Goal: Task Accomplishment & Management: Manage account settings

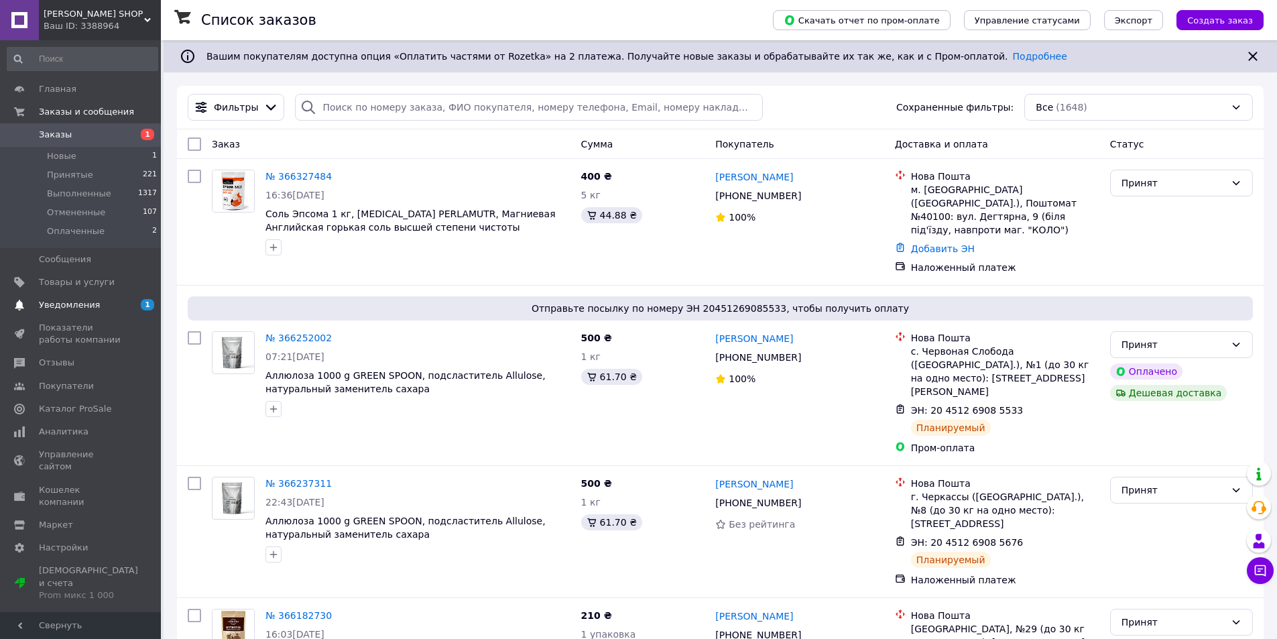
click at [66, 304] on span "Уведомления" at bounding box center [69, 305] width 61 height 12
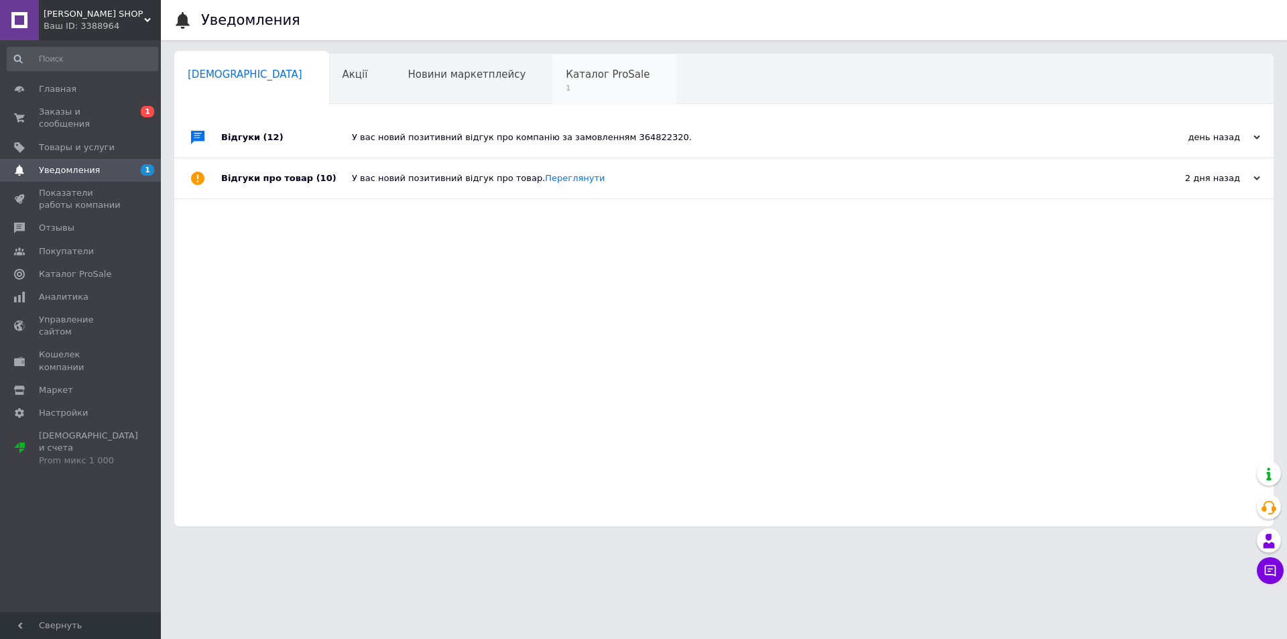
click at [566, 73] on span "Каталог ProSale" at bounding box center [608, 74] width 84 height 12
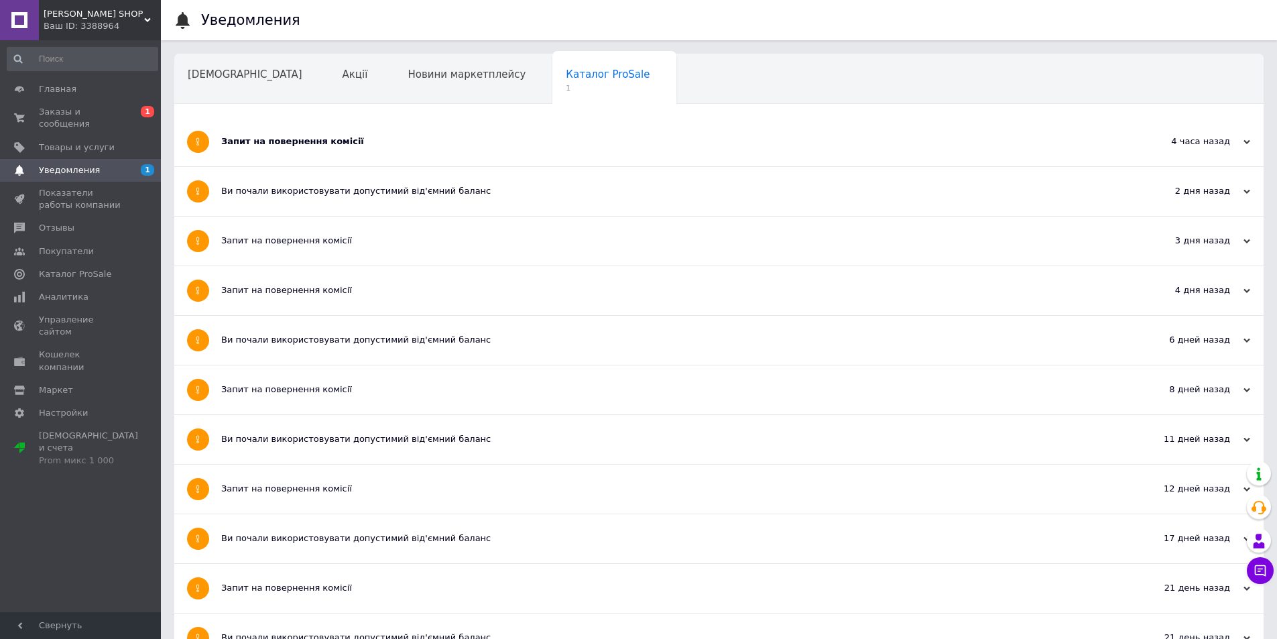
click at [298, 138] on div "Запит на повернення комісії" at bounding box center [668, 141] width 895 height 12
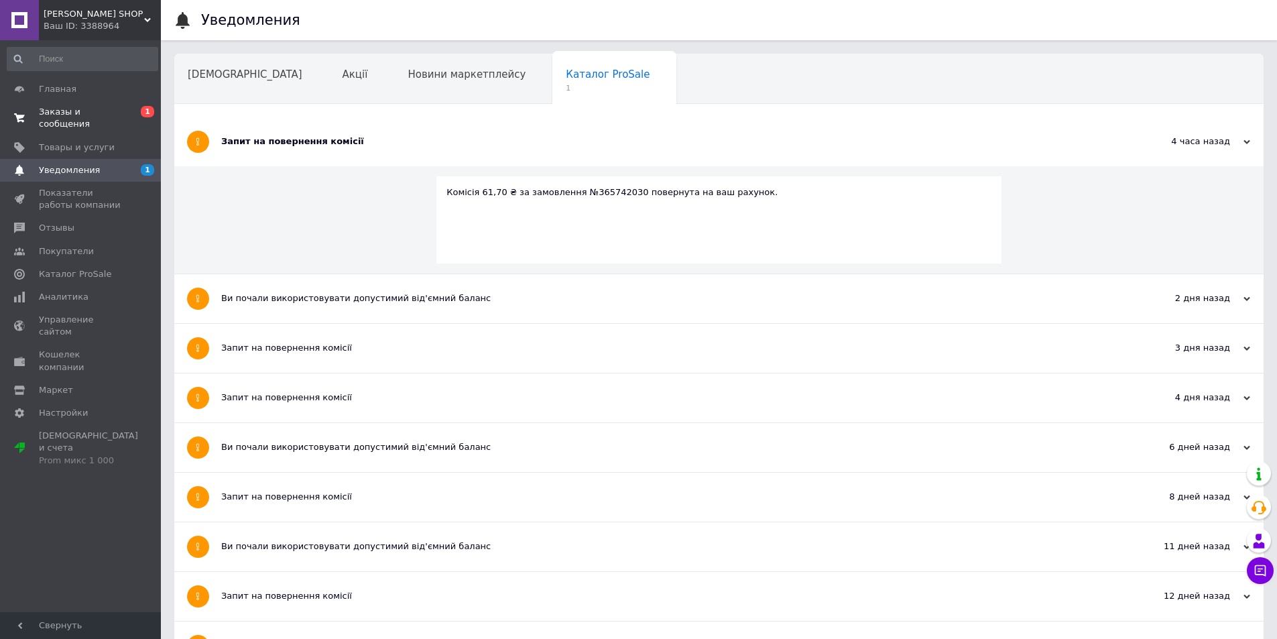
click at [76, 115] on span "Заказы и сообщения" at bounding box center [81, 118] width 85 height 24
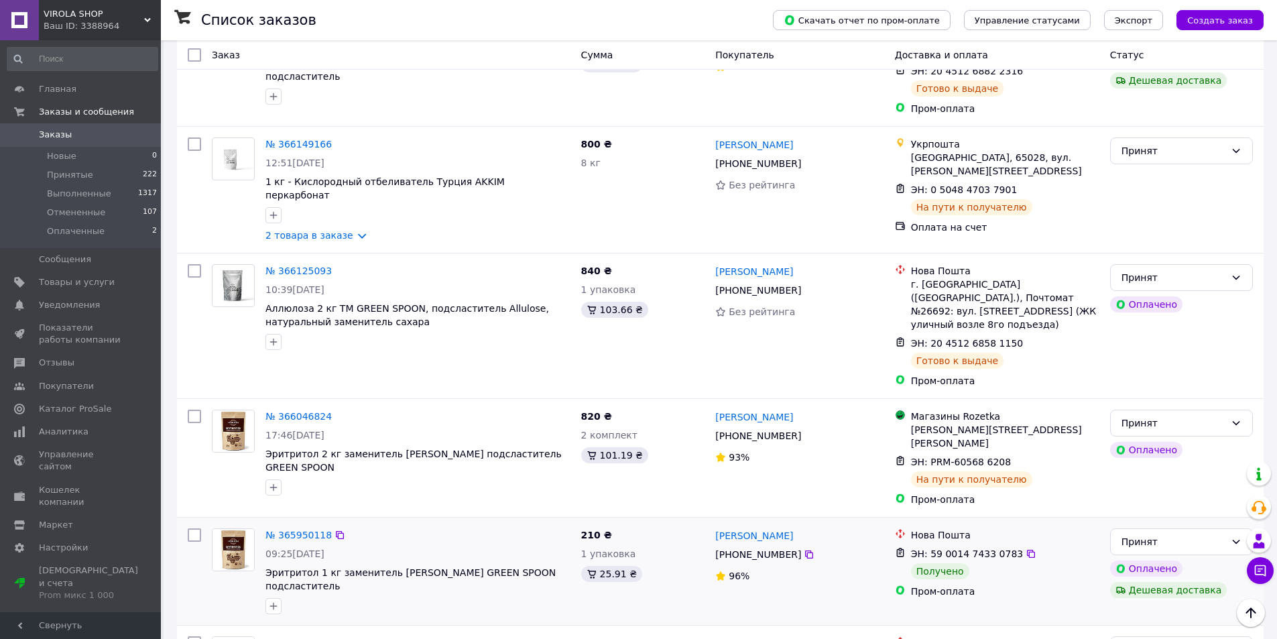
scroll to position [670, 0]
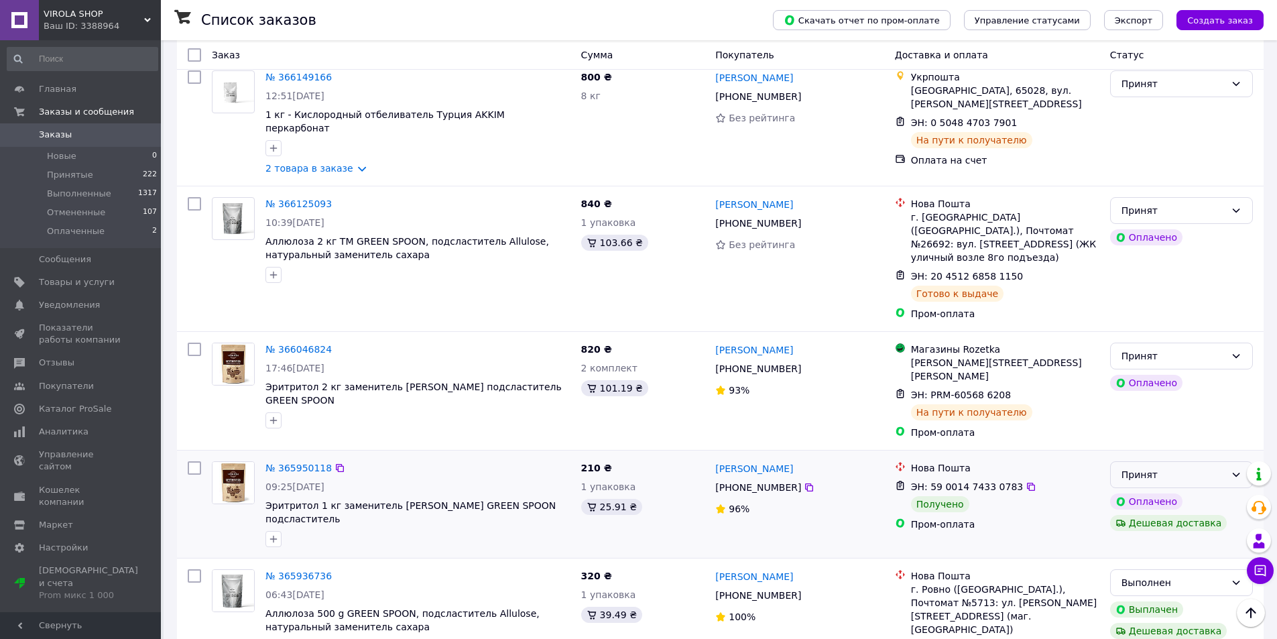
click at [1233, 469] on icon at bounding box center [1236, 474] width 11 height 11
click at [1140, 426] on li "Выполнен" at bounding box center [1181, 426] width 141 height 24
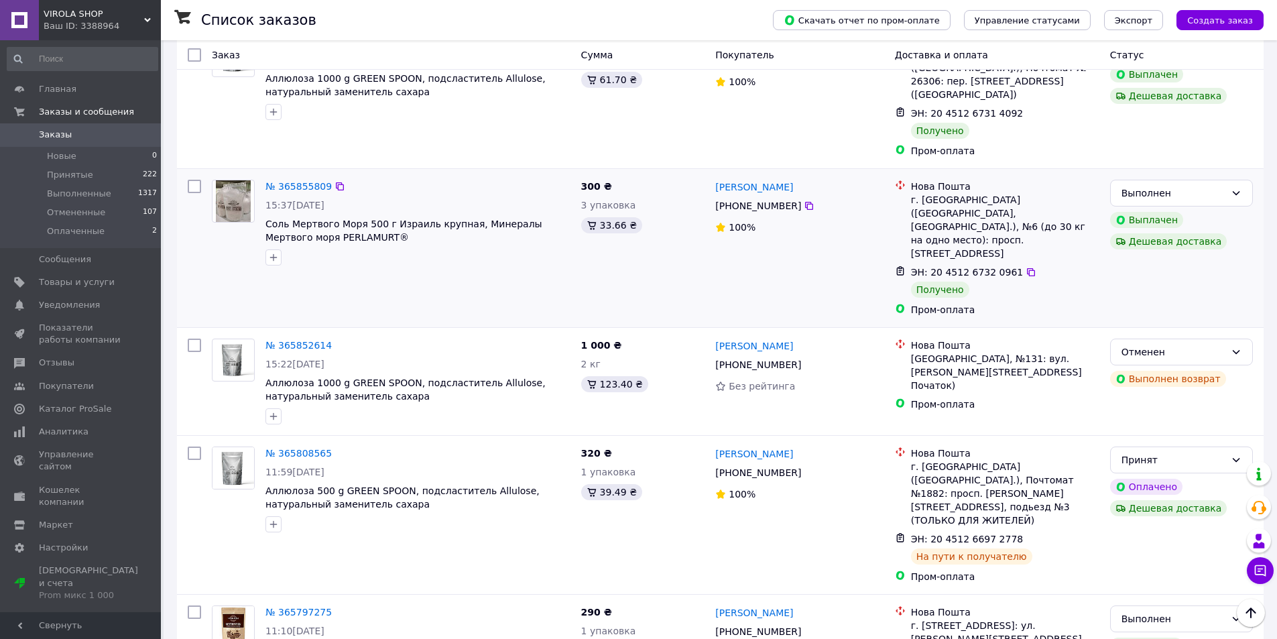
scroll to position [2033, 0]
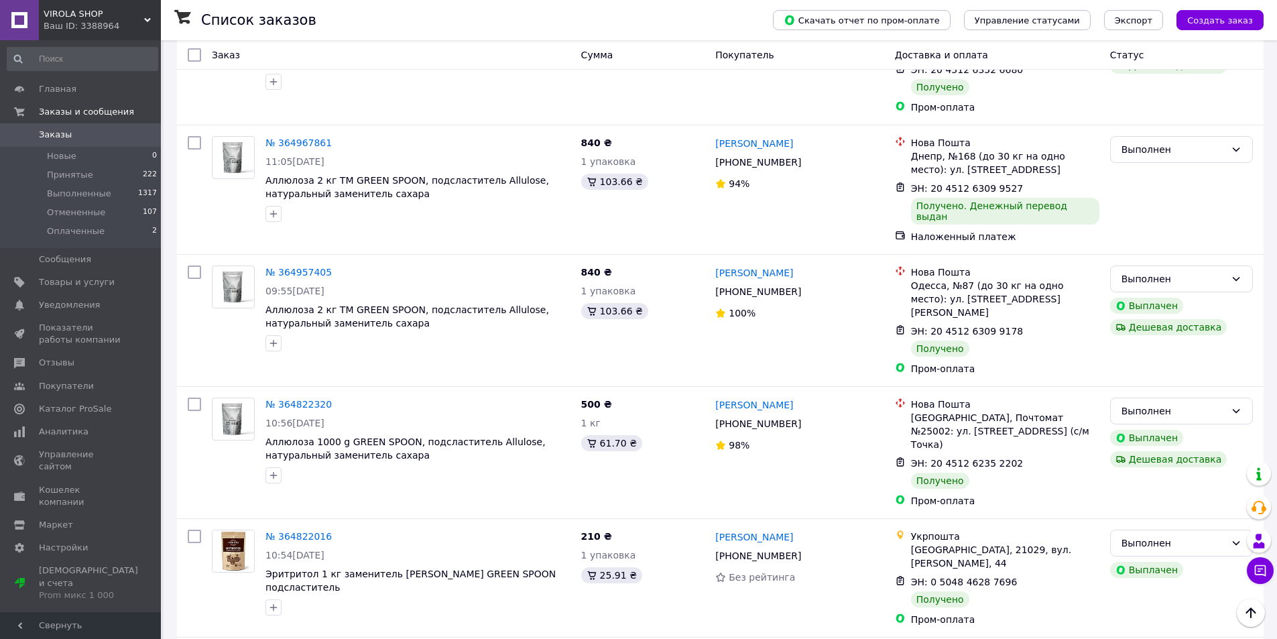
scroll to position [1938, 0]
